Goal: Task Accomplishment & Management: Manage account settings

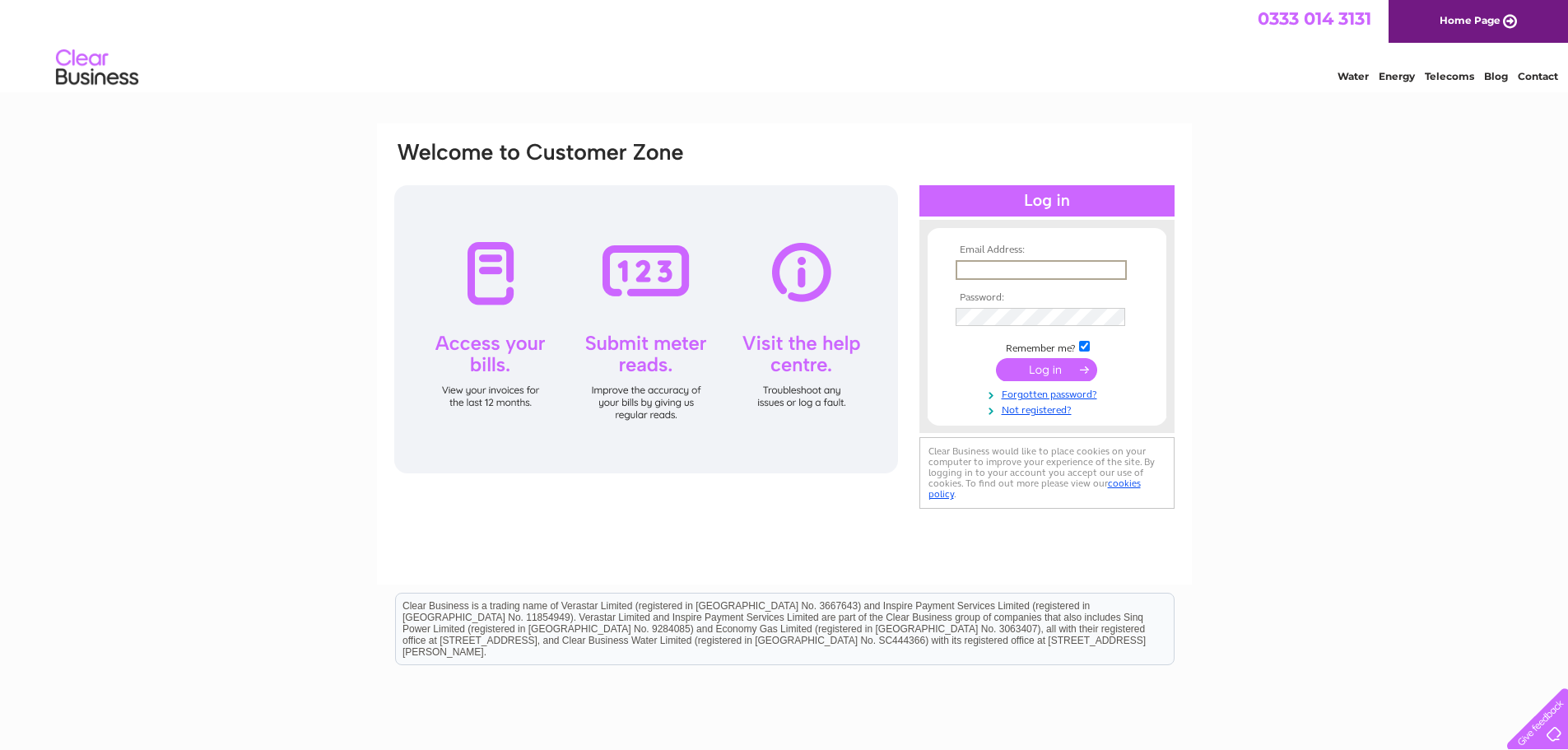
click at [1019, 269] on input "text" at bounding box center [1041, 269] width 171 height 20
click at [774, 72] on div "Water Energy Telecoms Blog Contact" at bounding box center [784, 70] width 1568 height 54
click at [1049, 268] on input "text" at bounding box center [1040, 269] width 169 height 18
